Goal: Task Accomplishment & Management: Manage account settings

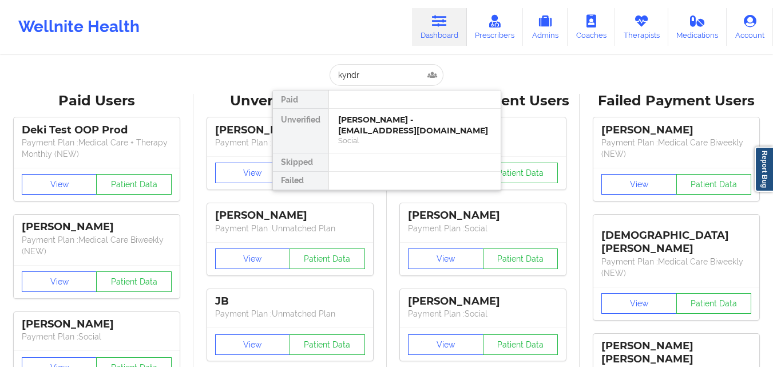
type input "[PERSON_NAME]"
click at [378, 120] on div "[PERSON_NAME] - [EMAIL_ADDRESS][DOMAIN_NAME]" at bounding box center [414, 124] width 153 height 21
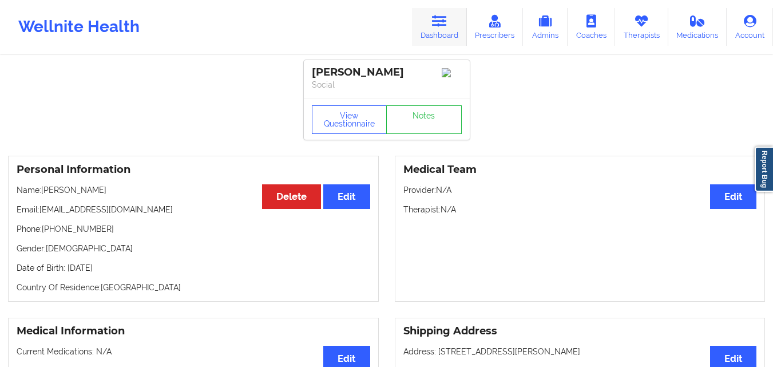
click at [441, 31] on link "Dashboard" at bounding box center [439, 27] width 55 height 38
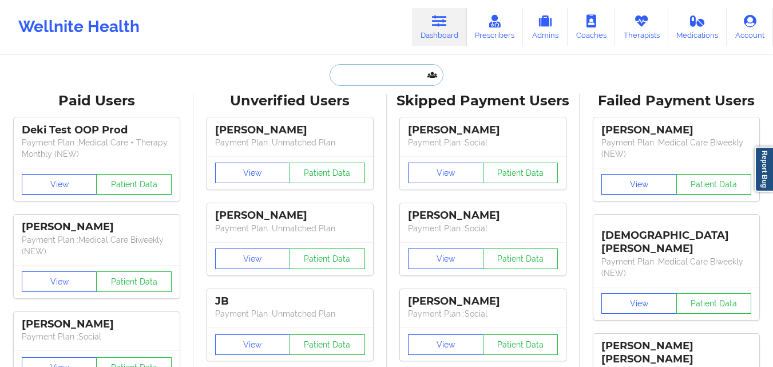
click at [390, 77] on input "text" at bounding box center [386, 75] width 113 height 22
paste input "[PERSON_NAME] [PERSON_NAME]"
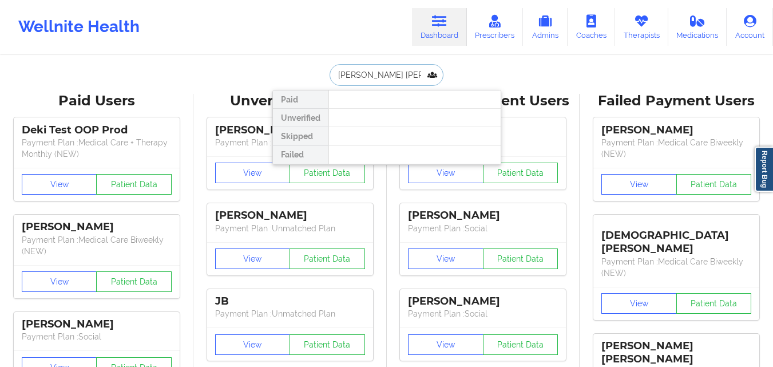
click at [416, 77] on input "[PERSON_NAME] [PERSON_NAME]" at bounding box center [386, 75] width 113 height 22
click at [417, 77] on input "[PERSON_NAME] [PERSON_NAME]" at bounding box center [386, 75] width 113 height 22
type input "[PERSON_NAME]"
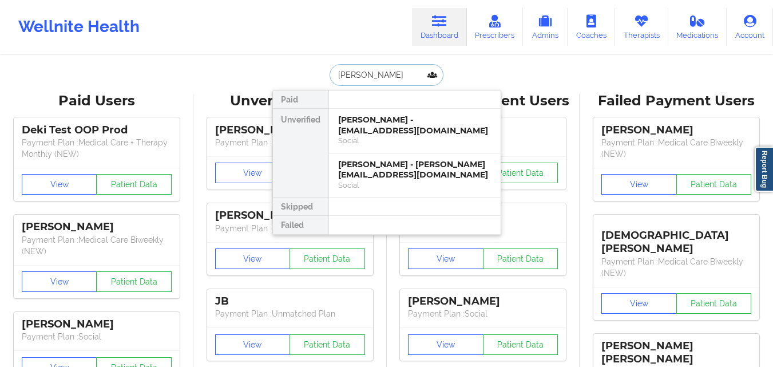
click at [383, 130] on div "[PERSON_NAME] - [EMAIL_ADDRESS][DOMAIN_NAME]" at bounding box center [414, 124] width 153 height 21
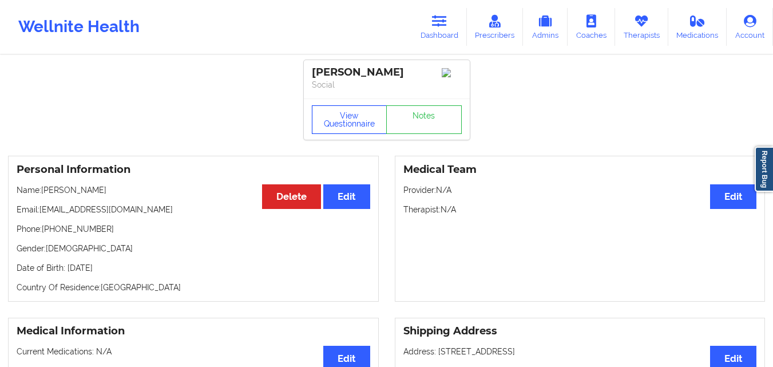
click at [321, 127] on button "View Questionnaire" at bounding box center [350, 119] width 76 height 29
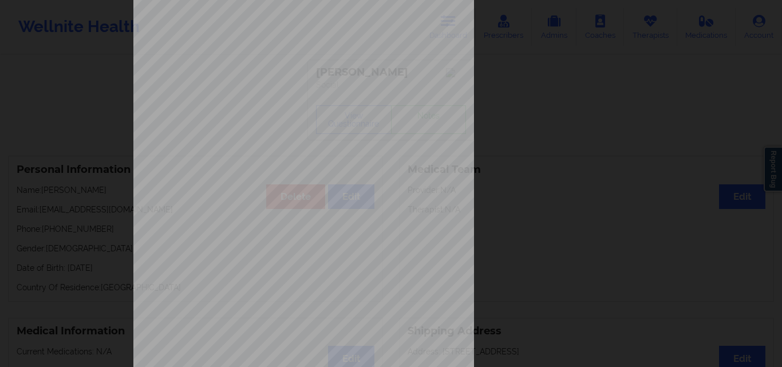
scroll to position [179, 0]
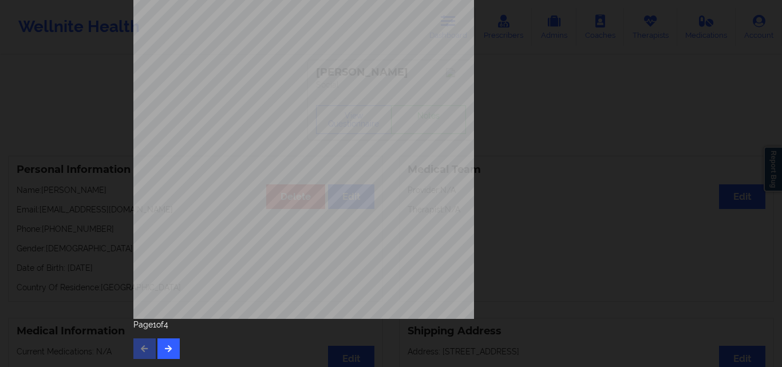
click at [179, 346] on div "Page 1 of 4" at bounding box center [390, 339] width 515 height 40
click at [166, 349] on icon "button" at bounding box center [169, 347] width 10 height 7
click at [168, 349] on icon "button" at bounding box center [169, 347] width 10 height 7
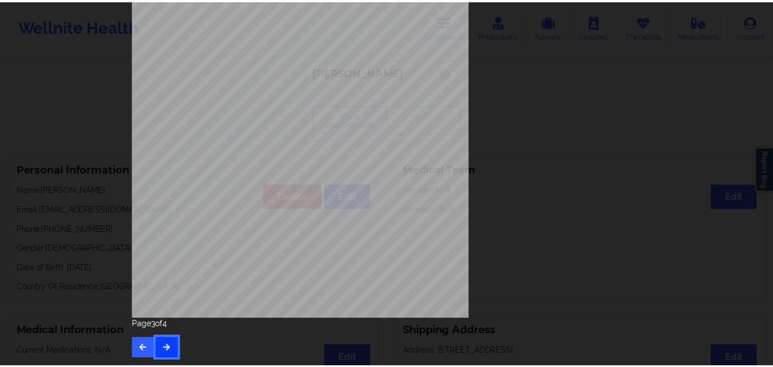
scroll to position [0, 0]
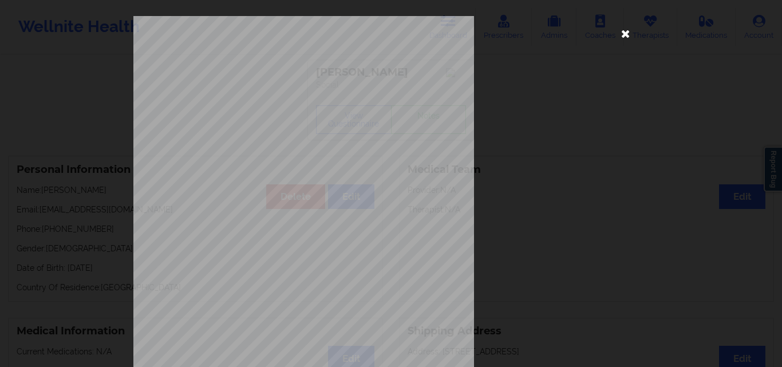
click at [618, 35] on icon at bounding box center [625, 33] width 18 height 18
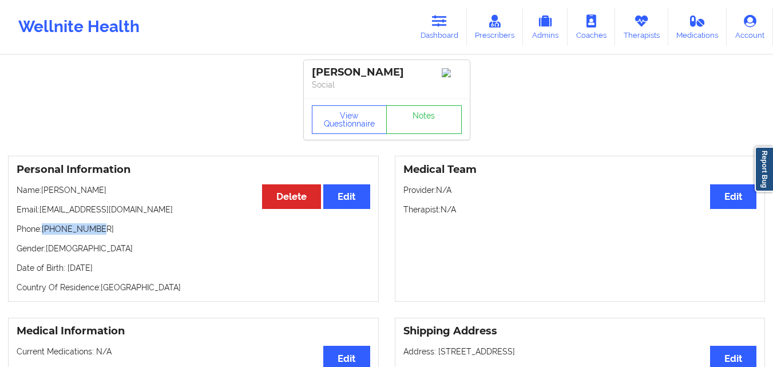
drag, startPoint x: 43, startPoint y: 233, endPoint x: 105, endPoint y: 238, distance: 62.0
click at [104, 235] on p "Phone: [PHONE_NUMBER]" at bounding box center [194, 228] width 354 height 11
copy p "[PHONE_NUMBER]"
click at [441, 34] on link "Dashboard" at bounding box center [439, 27] width 55 height 38
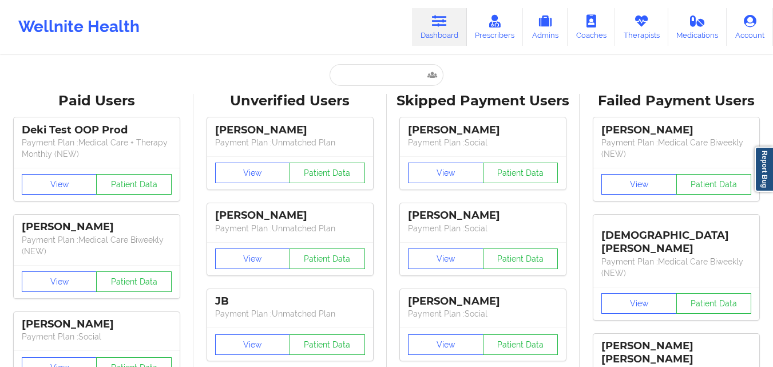
drag, startPoint x: 377, startPoint y: 87, endPoint x: 377, endPoint y: 78, distance: 9.2
click at [377, 74] on input "text" at bounding box center [386, 75] width 113 height 22
paste input "Woselande [PERSON_NAME]"
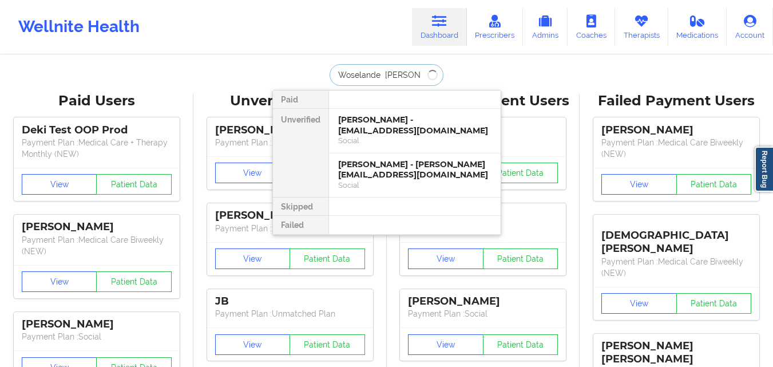
click at [375, 80] on input "Woselande [PERSON_NAME]" at bounding box center [386, 75] width 113 height 22
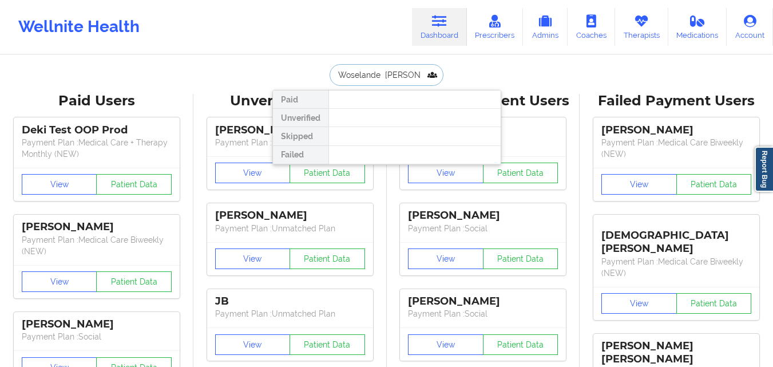
type input "Woselande [PERSON_NAME]"
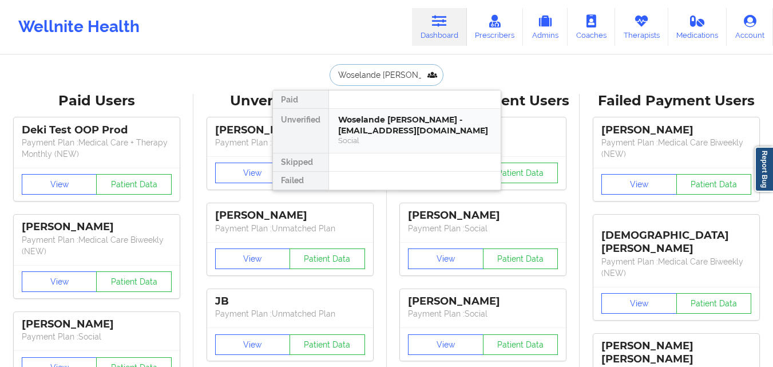
click at [372, 129] on div "Woselande [PERSON_NAME] - [EMAIL_ADDRESS][DOMAIN_NAME]" at bounding box center [414, 124] width 153 height 21
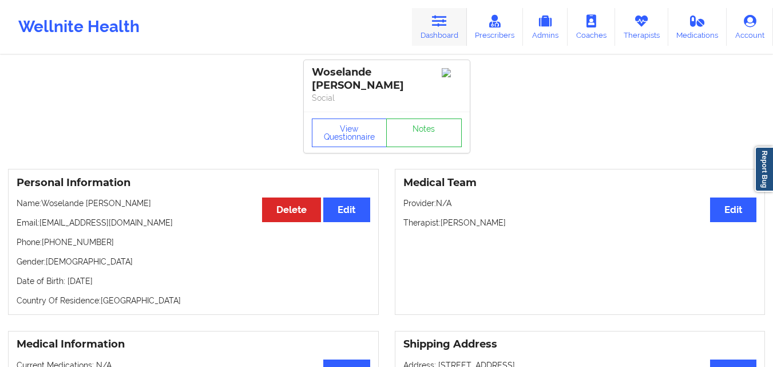
click at [453, 37] on link "Dashboard" at bounding box center [439, 27] width 55 height 38
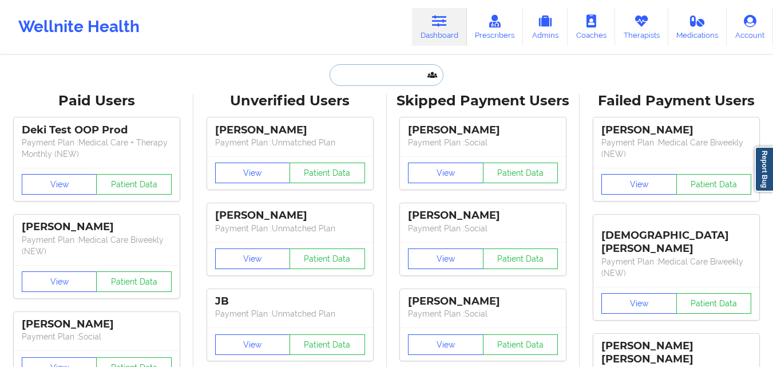
click at [401, 79] on input "text" at bounding box center [386, 75] width 113 height 22
paste input "[PERSON_NAME]"
type input "[PERSON_NAME]"
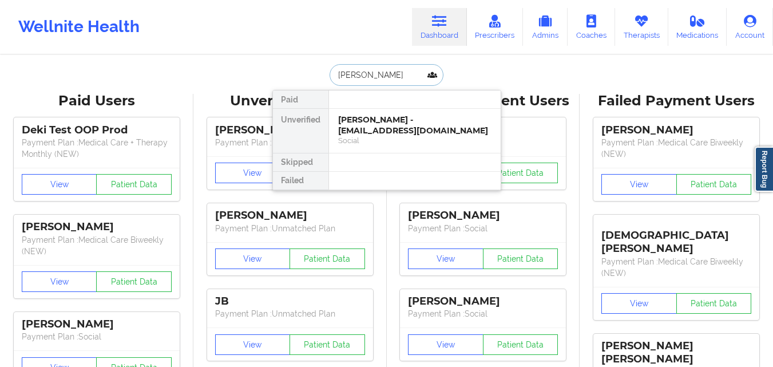
click at [390, 134] on div "[PERSON_NAME] - [EMAIL_ADDRESS][DOMAIN_NAME]" at bounding box center [414, 124] width 153 height 21
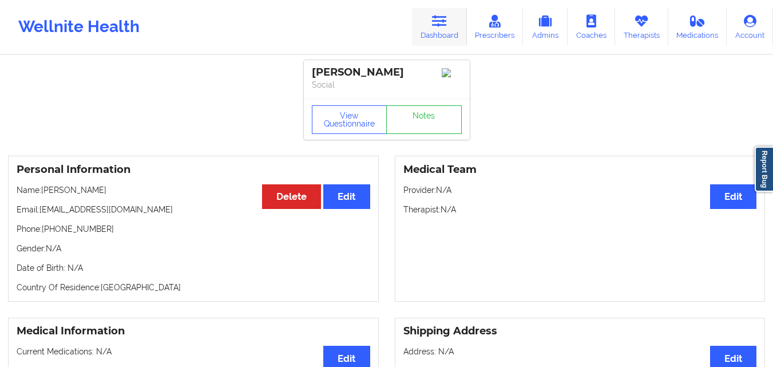
click at [445, 35] on link "Dashboard" at bounding box center [439, 27] width 55 height 38
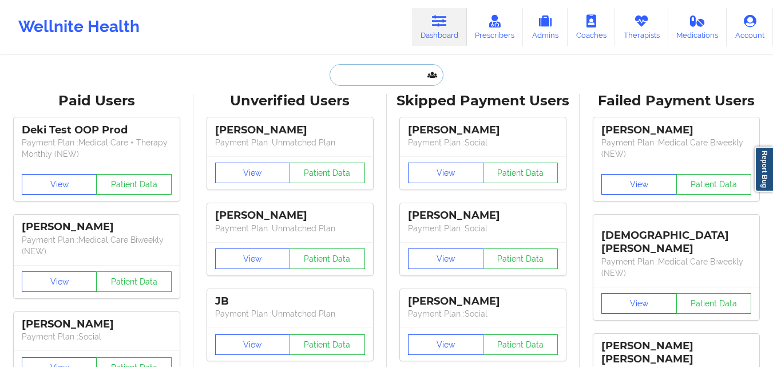
click at [366, 80] on input "text" at bounding box center [386, 75] width 113 height 22
paste input "[PERSON_NAME]"
type input "[PERSON_NAME]"
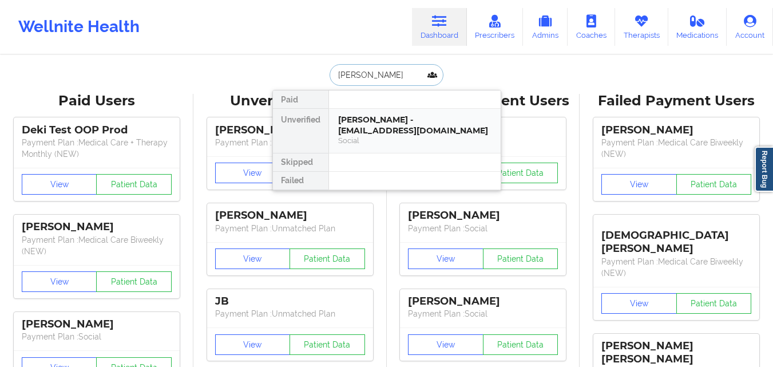
click at [366, 118] on div "[PERSON_NAME] - [EMAIL_ADDRESS][DOMAIN_NAME]" at bounding box center [414, 124] width 153 height 21
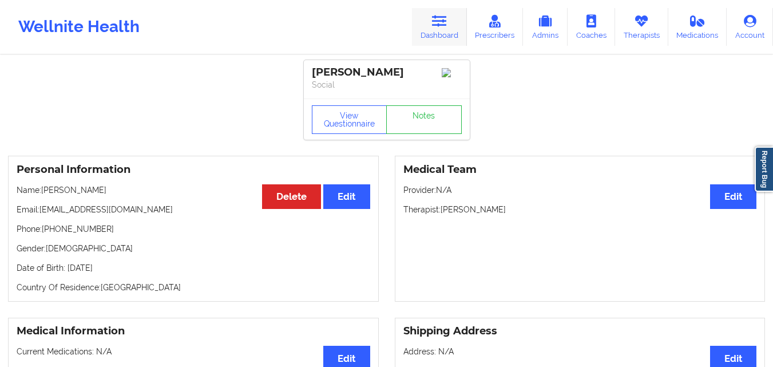
click at [439, 33] on link "Dashboard" at bounding box center [439, 27] width 55 height 38
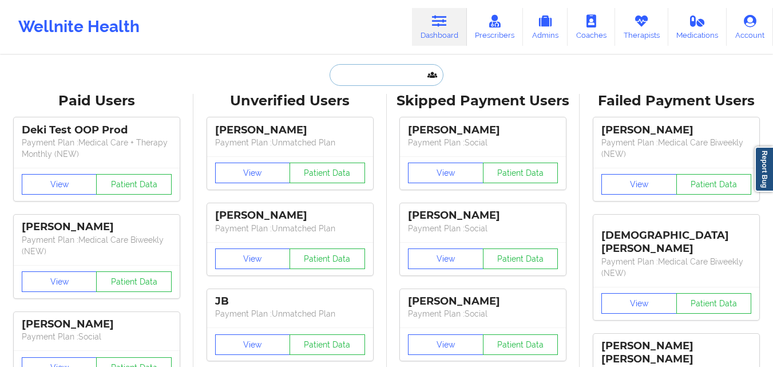
click at [382, 66] on input "text" at bounding box center [386, 75] width 113 height 22
paste input "[EMAIL_ADDRESS][DOMAIN_NAME]"
click at [381, 76] on input "[EMAIL_ADDRESS][DOMAIN_NAME]" at bounding box center [386, 75] width 113 height 22
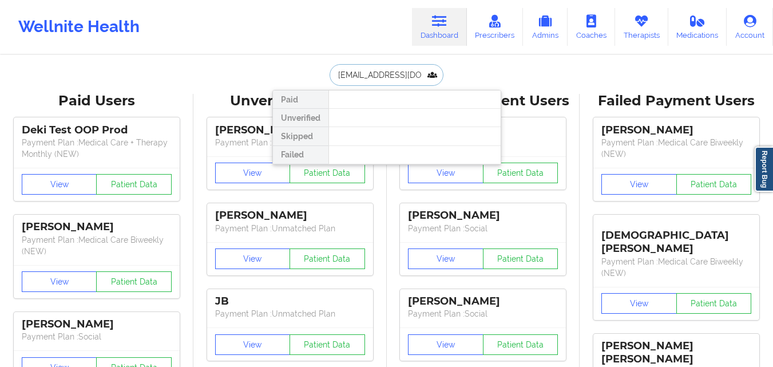
click at [381, 76] on input "[EMAIL_ADDRESS][DOMAIN_NAME]" at bounding box center [386, 75] width 113 height 22
type input "d"
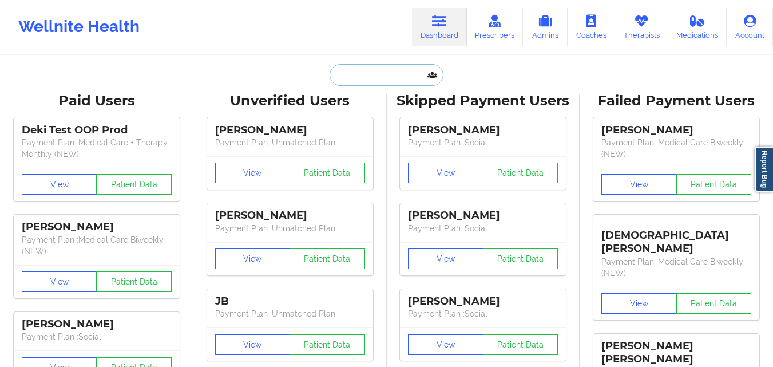
type input "f"
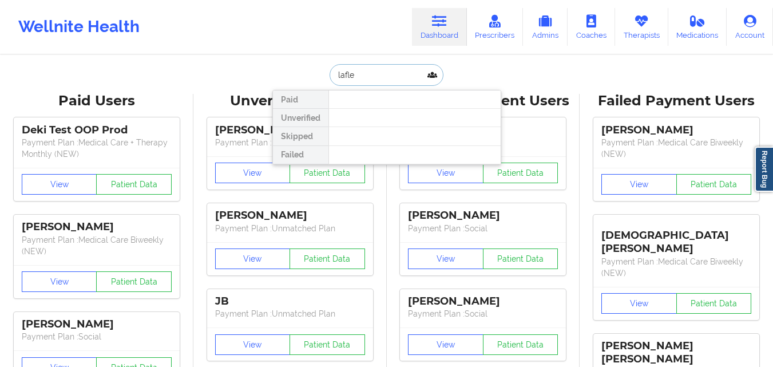
type input "[PERSON_NAME]"
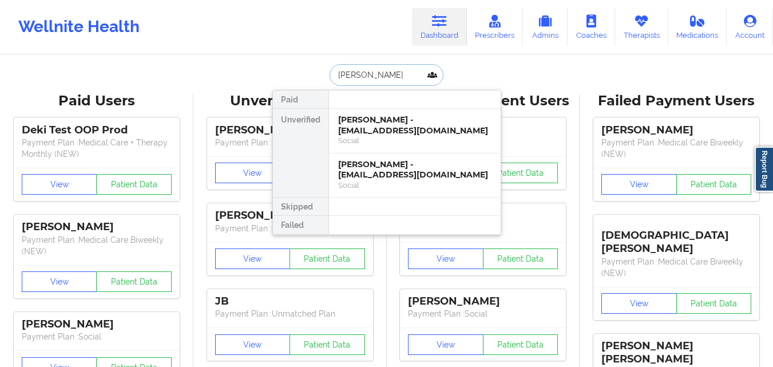
click at [371, 137] on div "Social" at bounding box center [414, 141] width 153 height 10
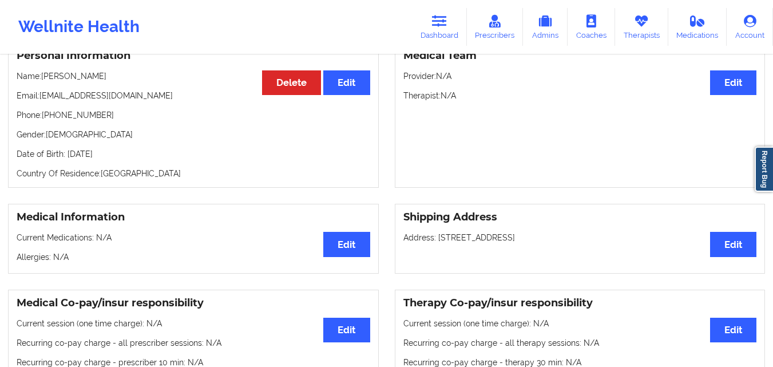
scroll to position [113, 0]
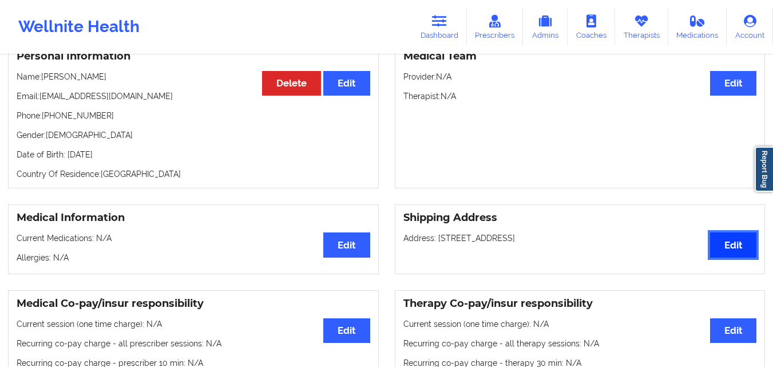
click at [748, 251] on button "Edit" at bounding box center [733, 244] width 46 height 25
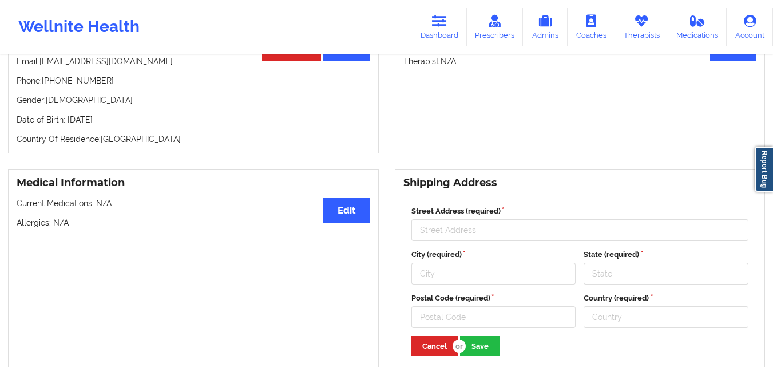
scroll to position [149, 0]
click at [511, 238] on input "Street Address (required)" at bounding box center [580, 230] width 338 height 22
paste input "[GEOGRAPHIC_DATA], [STREET_ADDRESS][PERSON_NAME]"
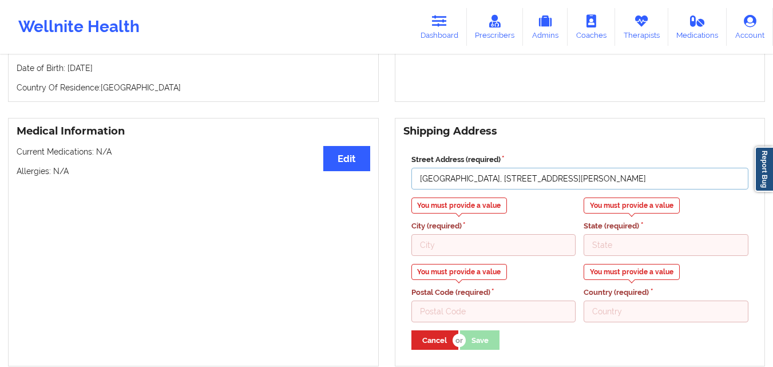
scroll to position [201, 0]
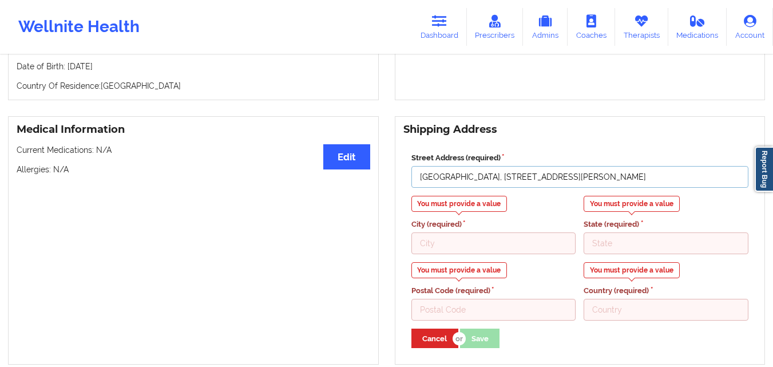
drag, startPoint x: 737, startPoint y: 182, endPoint x: 712, endPoint y: 182, distance: 25.2
click at [712, 182] on input "[GEOGRAPHIC_DATA], [STREET_ADDRESS][PERSON_NAME]" at bounding box center [580, 177] width 338 height 22
type input "[GEOGRAPHIC_DATA], [STREET_ADDRESS][PERSON_NAME]"
click at [552, 319] on input "Postal Code (required)" at bounding box center [493, 310] width 165 height 22
paste input "16057"
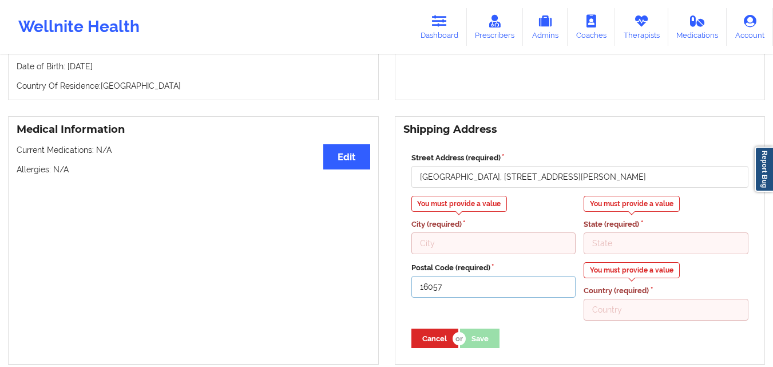
type input "16057"
drag, startPoint x: 712, startPoint y: 183, endPoint x: 700, endPoint y: 183, distance: 11.5
click at [700, 183] on input "[GEOGRAPHIC_DATA], [STREET_ADDRESS][PERSON_NAME]" at bounding box center [580, 177] width 338 height 22
type input "[GEOGRAPHIC_DATA], [STREET_ADDRESS][PERSON_NAME],"
click at [666, 251] on input "State (required)" at bounding box center [666, 243] width 165 height 22
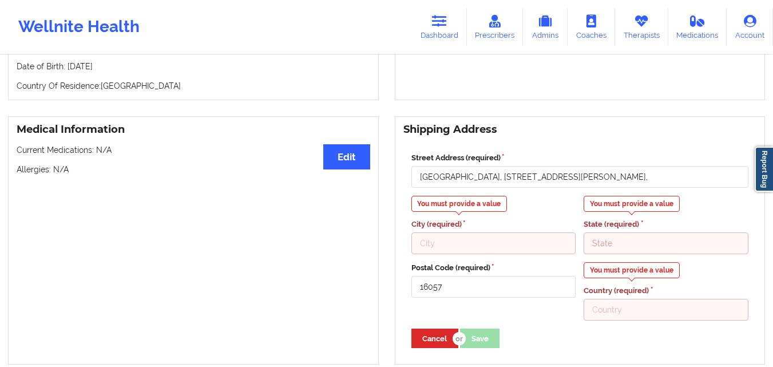
paste input "PA"
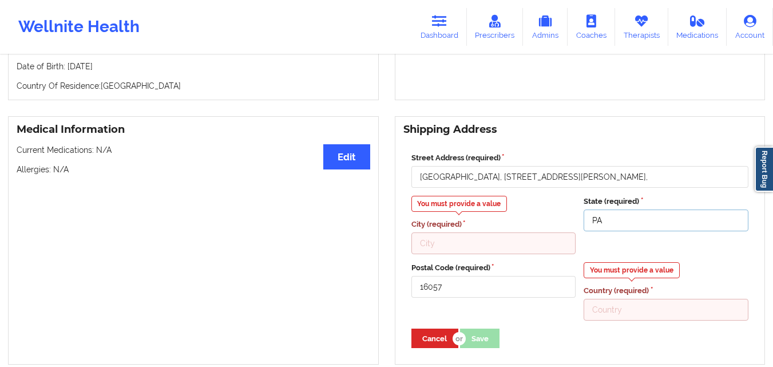
type input "PA"
click at [623, 320] on input "Country (required)" at bounding box center [666, 310] width 165 height 22
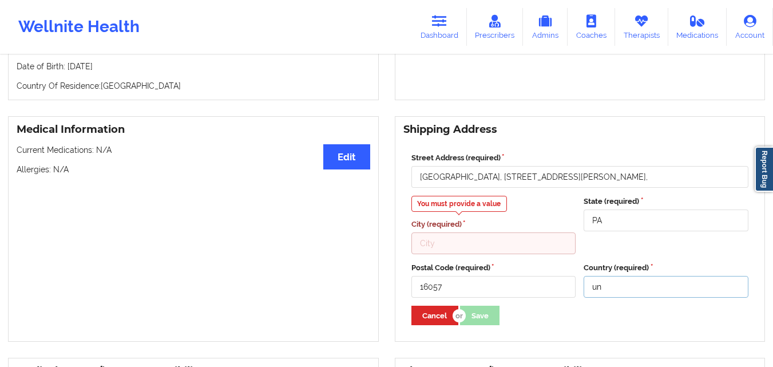
type input "u"
type input "[GEOGRAPHIC_DATA]"
click at [594, 250] on div "State (required) [GEOGRAPHIC_DATA]" at bounding box center [666, 225] width 173 height 58
click at [710, 183] on input "[GEOGRAPHIC_DATA], [STREET_ADDRESS][PERSON_NAME]," at bounding box center [580, 177] width 338 height 22
drag, startPoint x: 700, startPoint y: 181, endPoint x: 645, endPoint y: 184, distance: 55.0
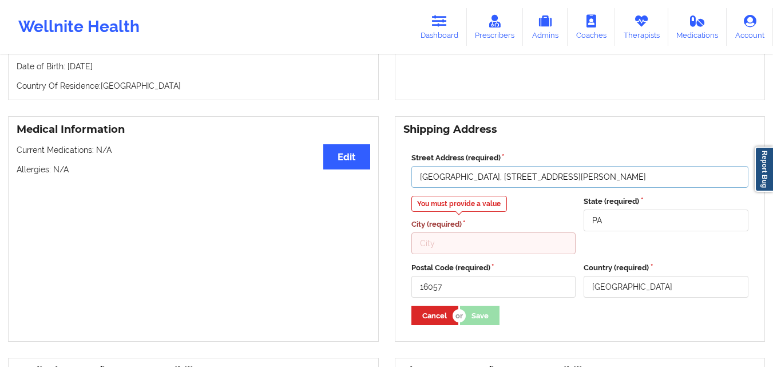
click at [645, 184] on input "[GEOGRAPHIC_DATA], [STREET_ADDRESS][PERSON_NAME]" at bounding box center [580, 177] width 338 height 22
type input "[GEOGRAPHIC_DATA], [STREET_ADDRESS][PERSON_NAME]"
click at [518, 254] on input "City (required)" at bounding box center [493, 243] width 165 height 22
paste input "Slippery Rock"
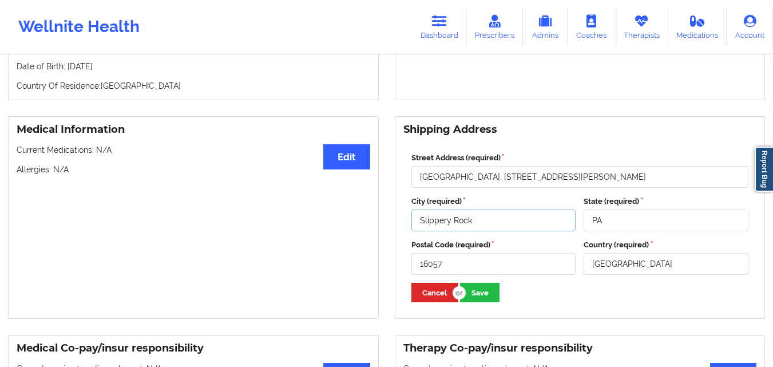
type input "Slippery Rock"
drag, startPoint x: 652, startPoint y: 180, endPoint x: 600, endPoint y: 186, distance: 52.4
click at [600, 186] on input "[GEOGRAPHIC_DATA], [STREET_ADDRESS][PERSON_NAME]" at bounding box center [580, 177] width 338 height 22
type input "[GEOGRAPHIC_DATA], Room 462 1"
click at [419, 222] on input "Slippery Rock" at bounding box center [493, 220] width 165 height 22
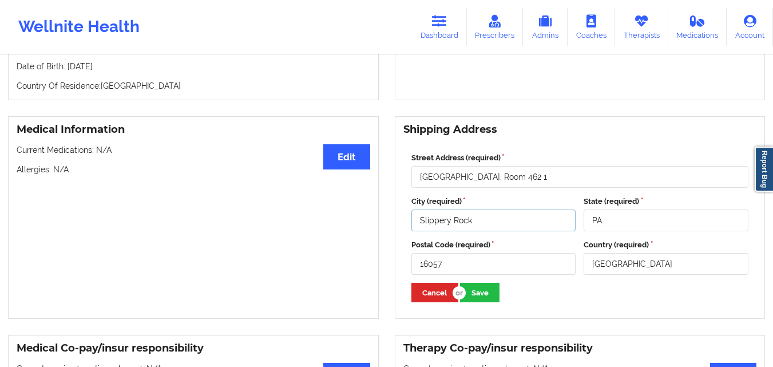
paste input "[PERSON_NAME] Way"
type input "[PERSON_NAME] Way, Slippery Rock"
click at [480, 301] on button "Save" at bounding box center [479, 292] width 39 height 19
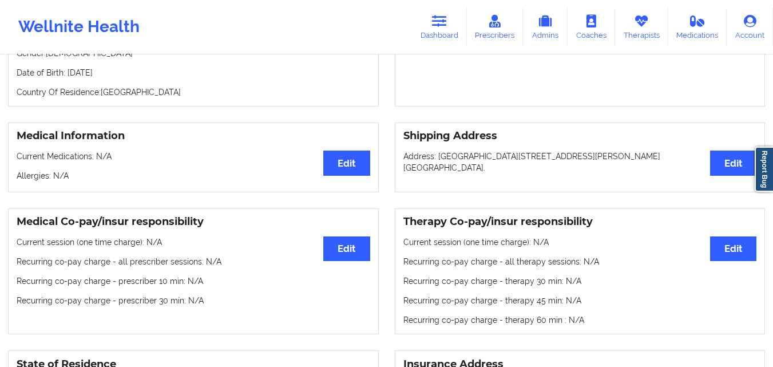
scroll to position [196, 0]
